Goal: Information Seeking & Learning: Find contact information

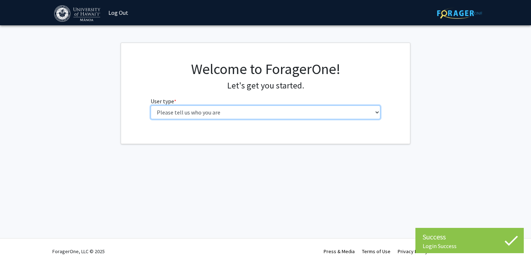
click at [244, 114] on select "Please tell us who you are Undergraduate Student Master's Student Doctoral Cand…" at bounding box center [266, 112] width 230 height 14
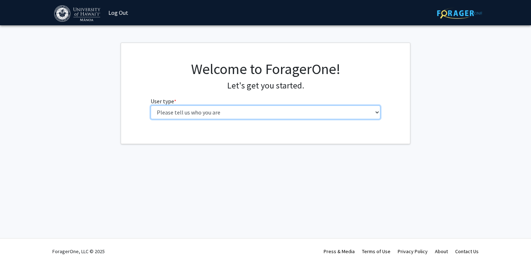
click at [240, 112] on select "Please tell us who you are Undergraduate Student Master's Student Doctoral Cand…" at bounding box center [266, 112] width 230 height 14
select select "1: undergrad"
click at [151, 105] on select "Please tell us who you are Undergraduate Student Master's Student Doctoral Cand…" at bounding box center [266, 112] width 230 height 14
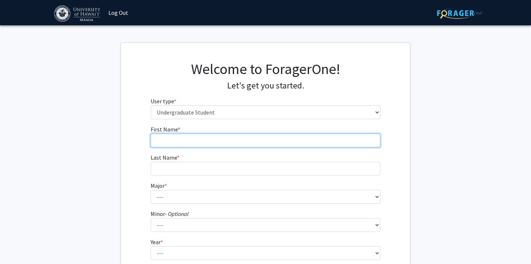
click at [207, 138] on input "First Name * required" at bounding box center [266, 141] width 230 height 14
type input "Wakana"
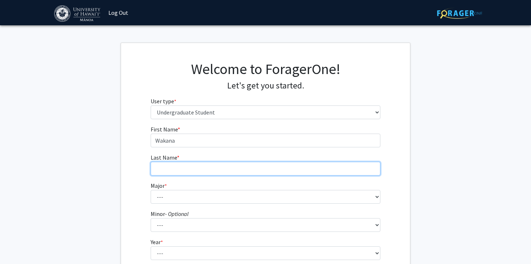
click at [203, 165] on input "Last Name * required" at bounding box center [266, 169] width 230 height 14
type input "Nagao"
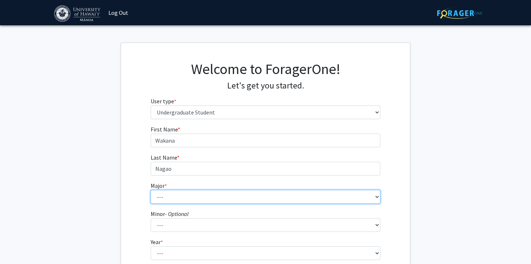
click at [195, 194] on select "--- Accounting American Studies Animal Sciences Anthropology Art Art History As…" at bounding box center [266, 197] width 230 height 14
select select "94: 1476"
click at [151, 190] on select "--- Accounting American Studies Animal Sciences Anthropology Art Art History As…" at bounding box center [266, 197] width 230 height 14
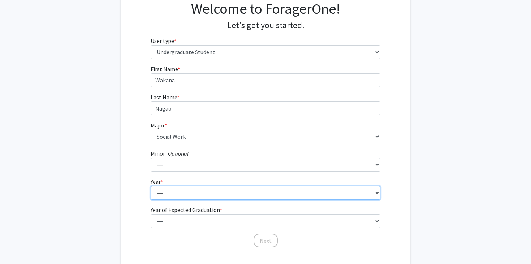
click at [188, 194] on select "--- First-year Sophomore Junior Senior Postbaccalaureate Certificate" at bounding box center [266, 193] width 230 height 14
select select "1: first-year"
click at [151, 186] on select "--- First-year Sophomore Junior Senior Postbaccalaureate Certificate" at bounding box center [266, 193] width 230 height 14
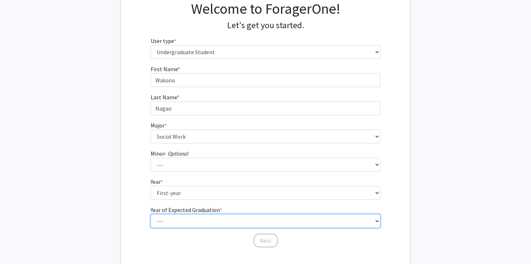
click at [198, 219] on select "--- 2025 2026 2027 2028 2029 2030 2031 2032 2033 2034" at bounding box center [266, 221] width 230 height 14
select select "5: 2029"
click at [151, 214] on select "--- 2025 2026 2027 2028 2029 2030 2031 2032 2033 2034" at bounding box center [266, 221] width 230 height 14
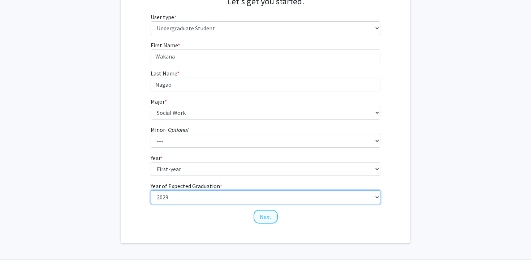
scroll to position [85, 0]
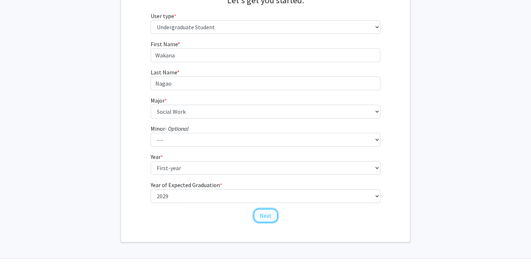
click at [263, 215] on button "Next" at bounding box center [266, 216] width 24 height 14
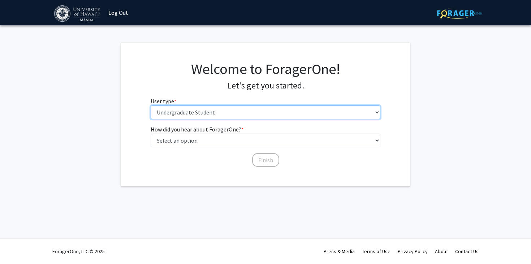
click at [242, 112] on select "Please tell us who you are Undergraduate Student Master's Student Doctoral Cand…" at bounding box center [266, 112] width 230 height 14
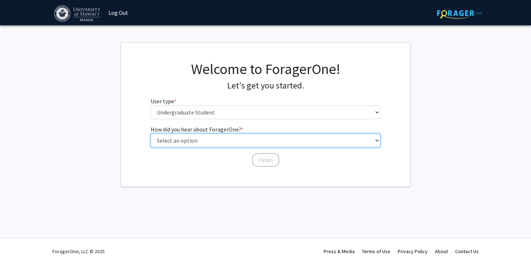
click at [180, 142] on select "Select an option Peer/student recommendation Faculty/staff recommendation Unive…" at bounding box center [266, 141] width 230 height 14
select select "4: university_email"
click at [151, 134] on select "Select an option Peer/student recommendation Faculty/staff recommendation Unive…" at bounding box center [266, 141] width 230 height 14
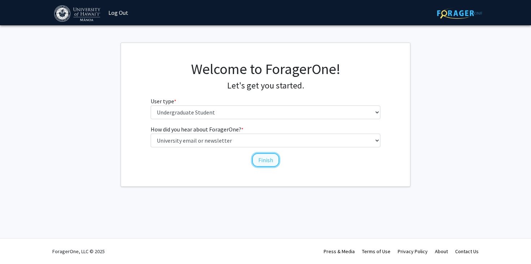
click at [274, 156] on button "Finish" at bounding box center [265, 160] width 27 height 14
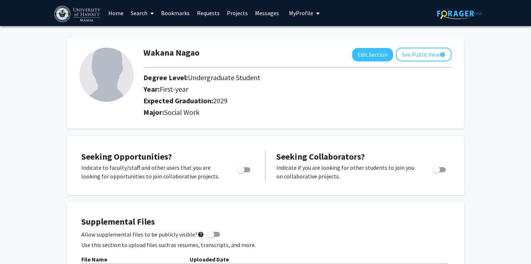
click at [235, 13] on link "Projects" at bounding box center [237, 12] width 28 height 25
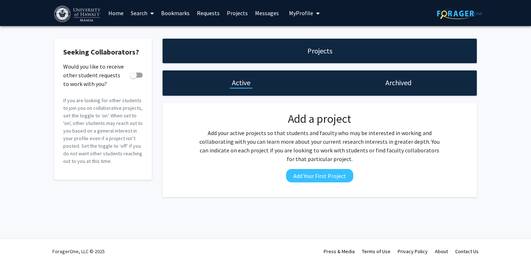
click at [112, 15] on link "Home" at bounding box center [116, 12] width 22 height 25
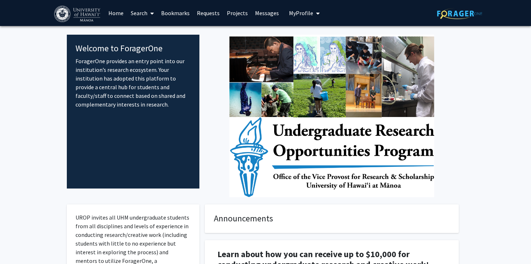
click at [131, 13] on link "Search" at bounding box center [142, 12] width 30 height 25
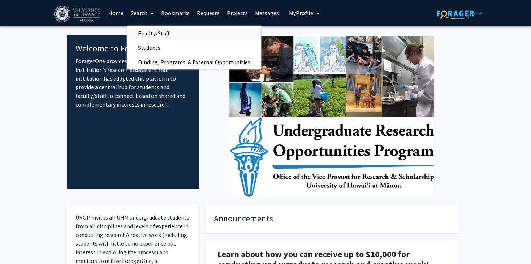
click at [146, 31] on span "Faculty/Staff" at bounding box center [153, 33] width 53 height 14
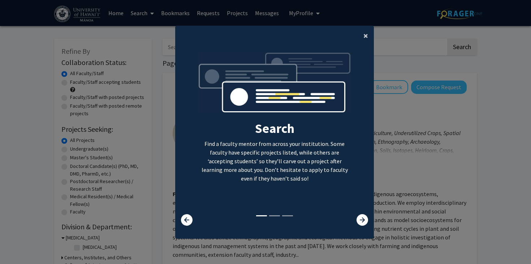
click at [365, 36] on span "×" at bounding box center [365, 35] width 5 height 11
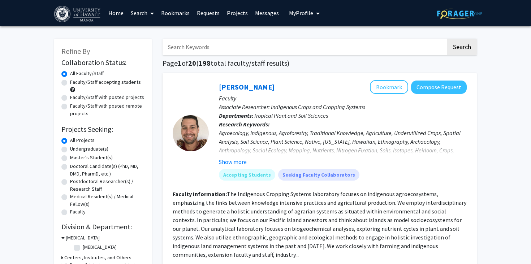
click at [265, 46] on input "Search Keywords" at bounding box center [305, 47] width 284 height 17
click at [447, 39] on button "Search" at bounding box center [462, 47] width 30 height 17
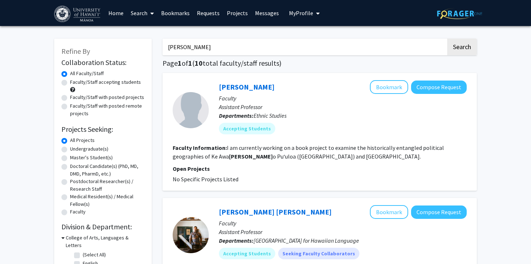
drag, startPoint x: 207, startPoint y: 46, endPoint x: 144, endPoint y: 46, distance: 63.6
type input "john souza"
click at [447, 39] on button "Search" at bounding box center [462, 47] width 30 height 17
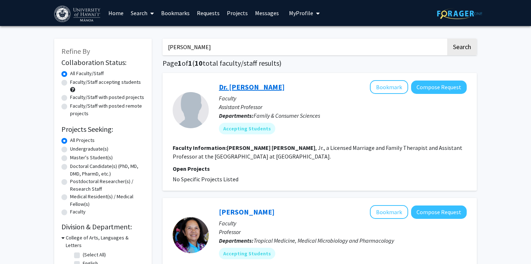
click at [243, 90] on link "Dr. John Souza Jr" at bounding box center [252, 86] width 66 height 9
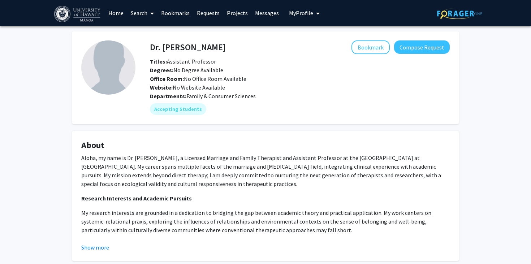
click at [195, 148] on h4 "About" at bounding box center [265, 145] width 369 height 10
click at [188, 112] on mat-chip "Accepting Students" at bounding box center [178, 109] width 56 height 12
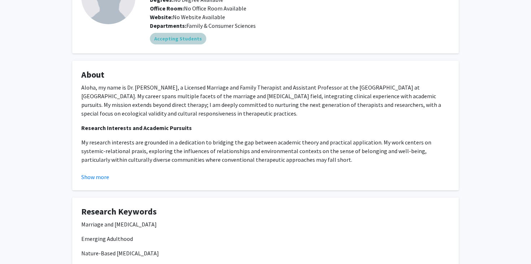
scroll to position [71, 0]
click at [103, 178] on button "Show more" at bounding box center [95, 176] width 28 height 9
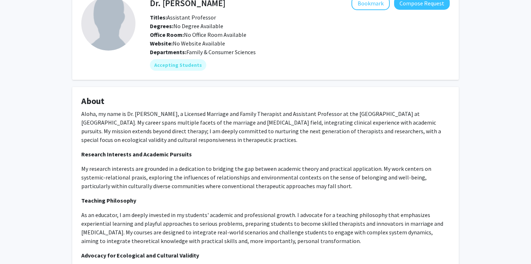
scroll to position [0, 0]
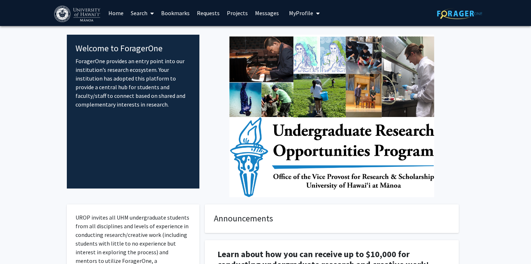
click at [137, 10] on link "Search" at bounding box center [142, 12] width 30 height 25
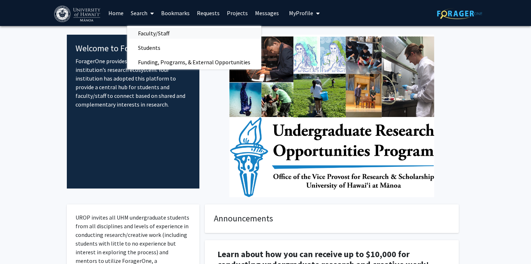
click at [151, 32] on span "Faculty/Staff" at bounding box center [153, 33] width 53 height 14
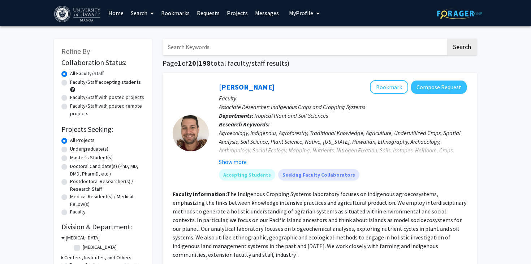
click at [186, 44] on input "Search Keywords" at bounding box center [305, 47] width 284 height 17
click at [447, 39] on button "Search" at bounding box center [462, 47] width 30 height 17
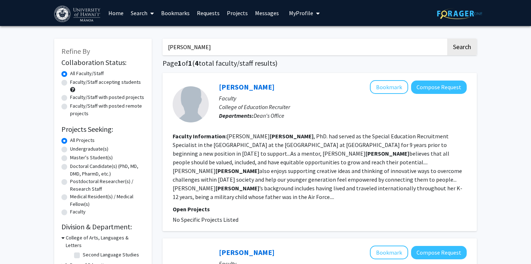
click at [201, 50] on input "[PERSON_NAME]" at bounding box center [305, 47] width 284 height 17
click at [447, 39] on button "Search" at bounding box center [462, 47] width 30 height 17
click at [186, 48] on input "[PERSON_NAME] [PERSON_NAME]" at bounding box center [305, 47] width 284 height 17
type input "[PERSON_NAME]"
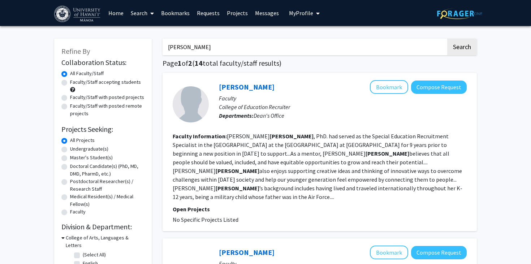
click at [447, 39] on button "Search" at bounding box center [462, 47] width 30 height 17
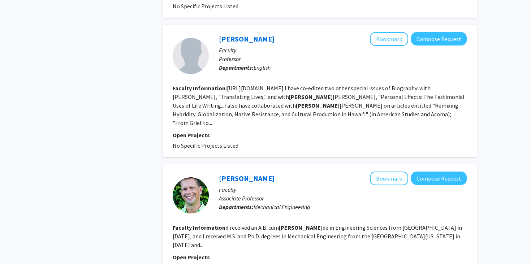
scroll to position [1280, 0]
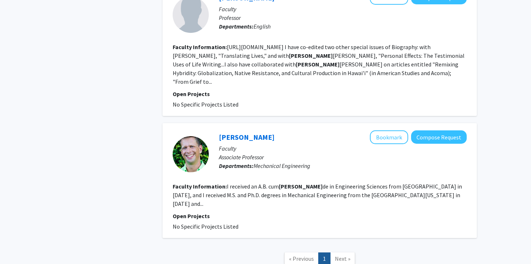
click at [342, 255] on span "Next »" at bounding box center [343, 258] width 16 height 7
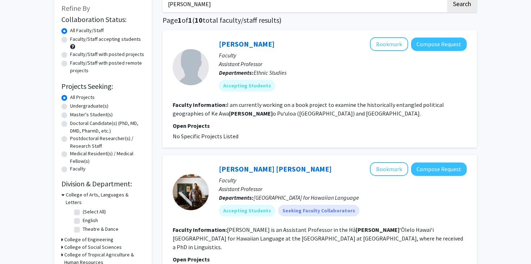
scroll to position [48, 0]
